Goal: Task Accomplishment & Management: Manage account settings

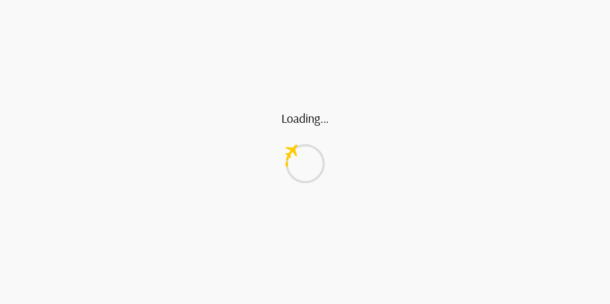
click at [439, 19] on div "Loading..." at bounding box center [305, 152] width 610 height 304
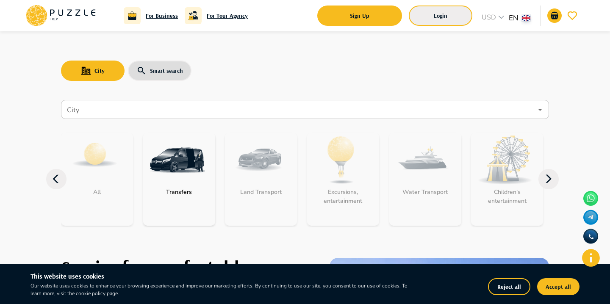
click at [441, 11] on button "Login" at bounding box center [441, 16] width 64 height 20
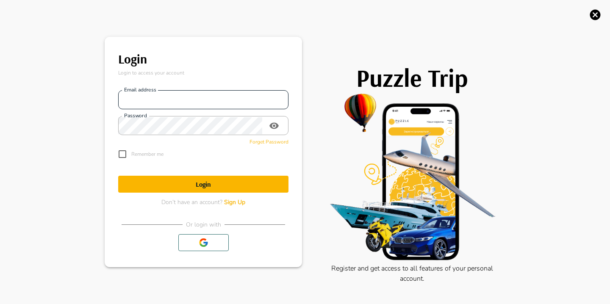
click at [203, 92] on input "Email address" at bounding box center [203, 100] width 170 height 17
type input "**********"
click at [178, 186] on h1 "Login" at bounding box center [203, 185] width 170 height 8
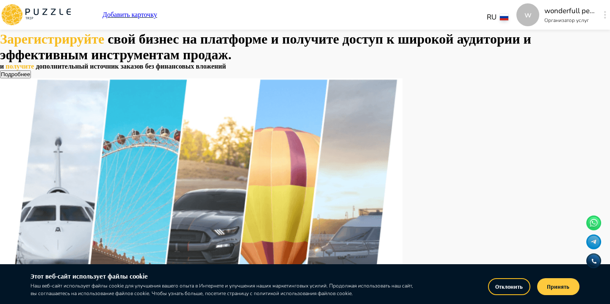
click at [554, 287] on button "Принять" at bounding box center [558, 286] width 42 height 17
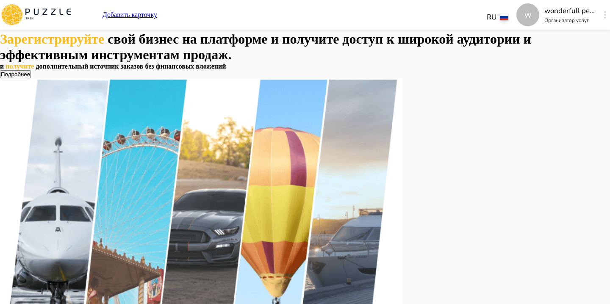
click at [604, 13] on icon "button" at bounding box center [605, 15] width 2 height 8
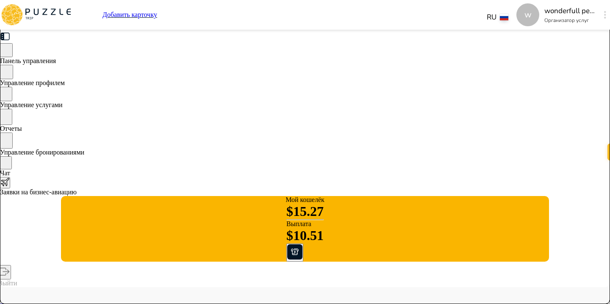
click at [125, 156] on div "Управление бронированиями" at bounding box center [305, 145] width 610 height 24
click at [124, 101] on div "Управление услугами" at bounding box center [305, 98] width 610 height 22
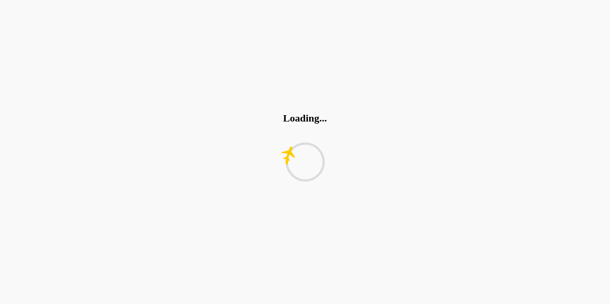
click at [124, 101] on div "Loading..." at bounding box center [305, 152] width 610 height 304
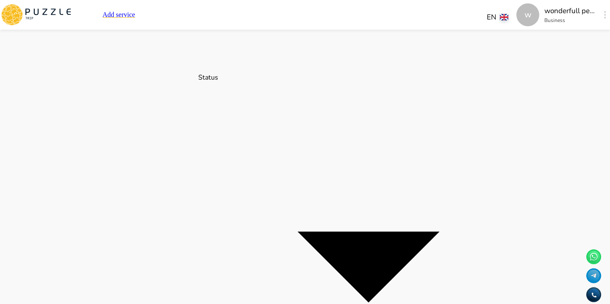
scroll to position [0, 119]
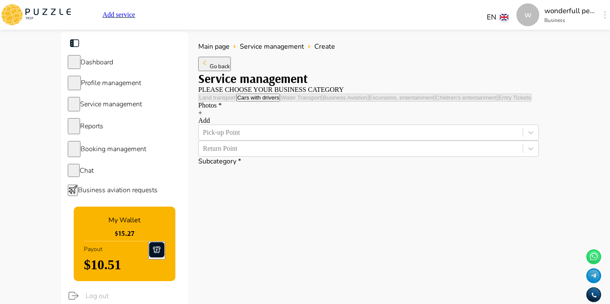
type textarea "*"
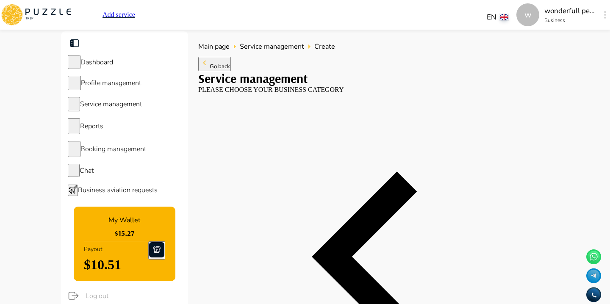
type textarea "*"
type input "**"
type textarea "*"
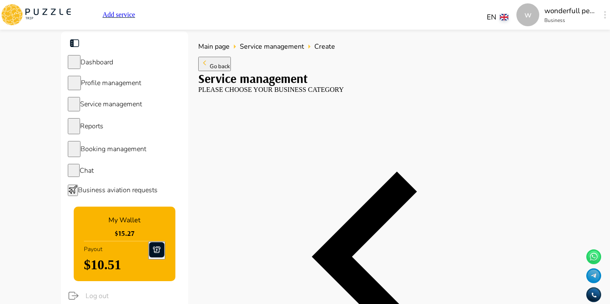
type textarea "*"
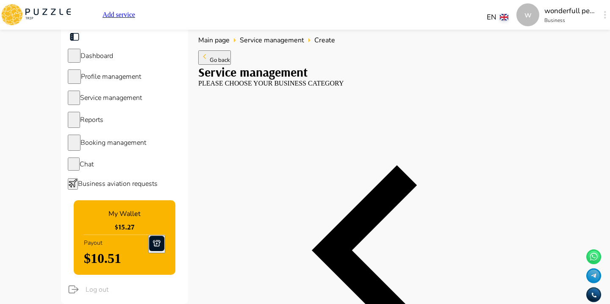
type textarea "*"
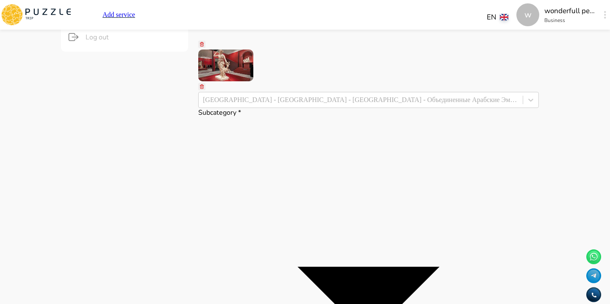
type textarea "*"
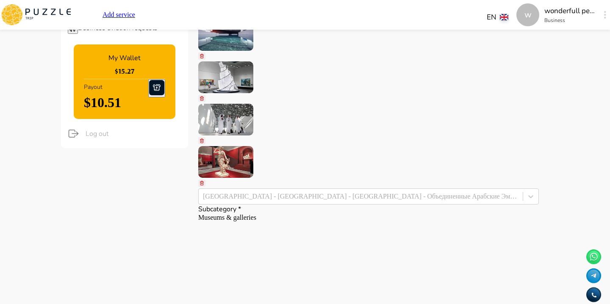
type textarea "*"
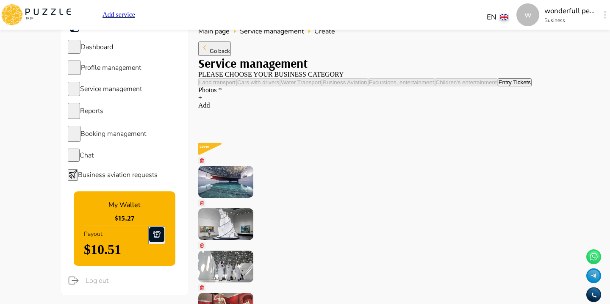
scroll to position [0, 0]
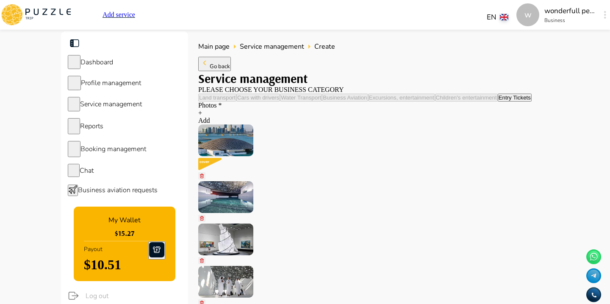
click at [221, 70] on span "Go back" at bounding box center [220, 67] width 20 height 8
